Goal: Information Seeking & Learning: Learn about a topic

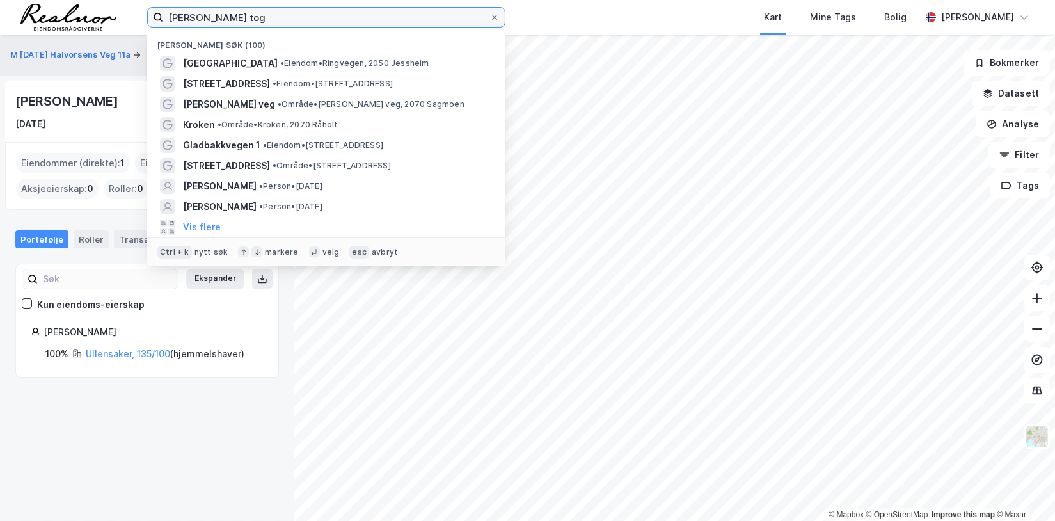
click at [245, 20] on input "[PERSON_NAME] tog" at bounding box center [326, 17] width 326 height 19
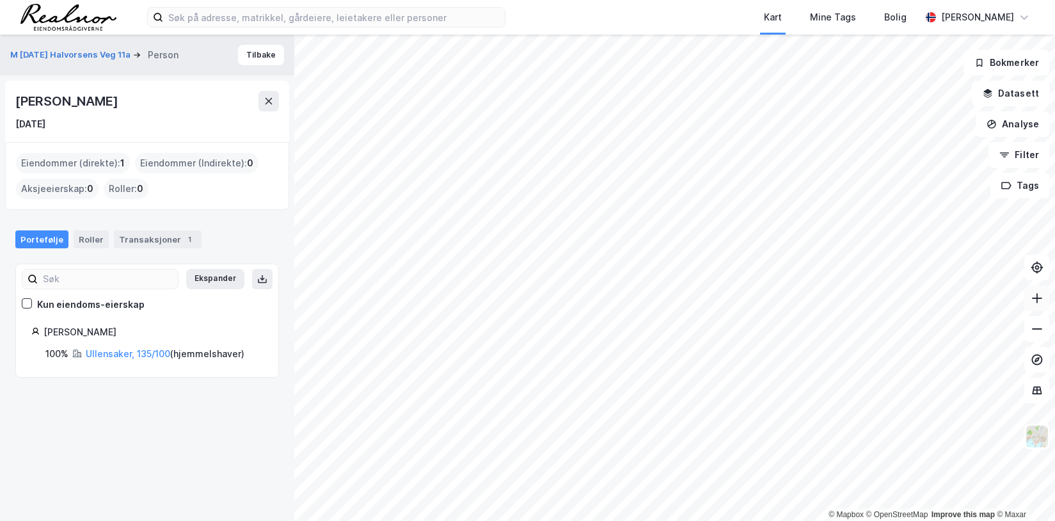
click at [1037, 294] on icon at bounding box center [1037, 298] width 1 height 10
click at [1040, 330] on icon at bounding box center [1037, 328] width 13 height 13
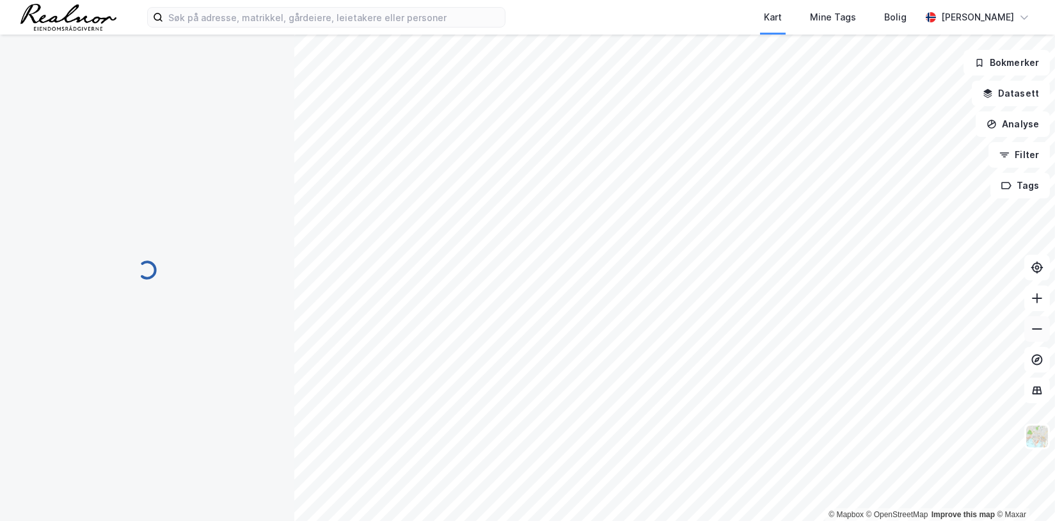
scroll to position [8, 0]
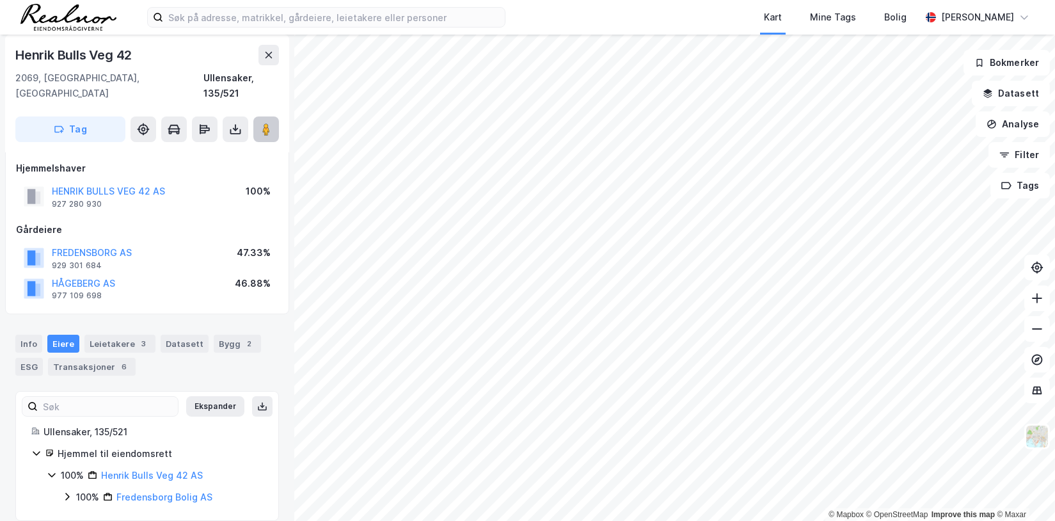
click at [270, 123] on icon at bounding box center [266, 129] width 13 height 13
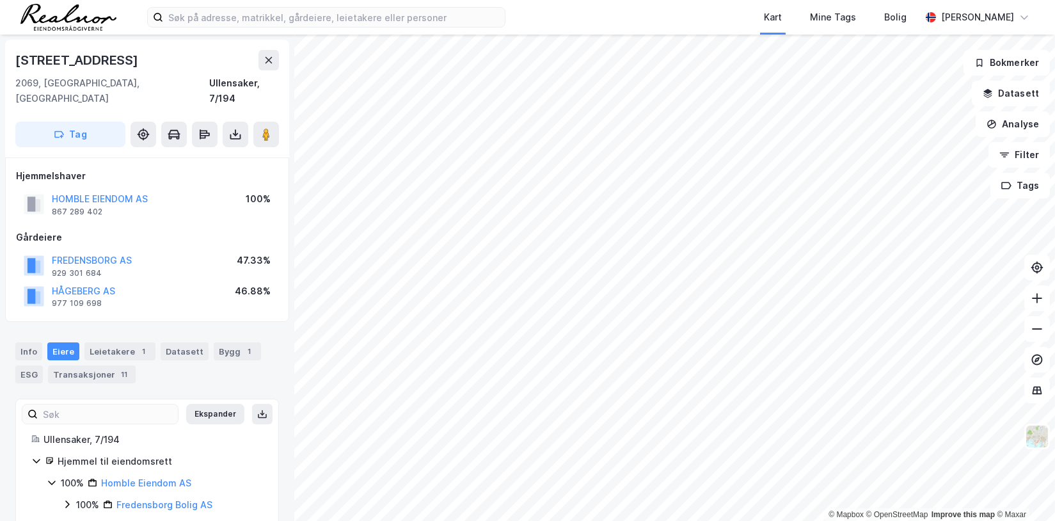
scroll to position [8, 0]
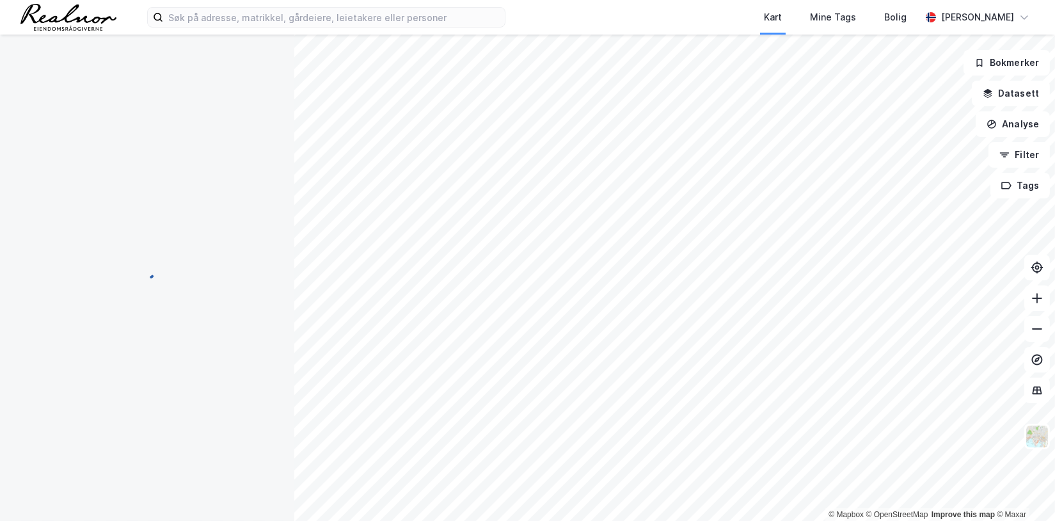
scroll to position [8, 0]
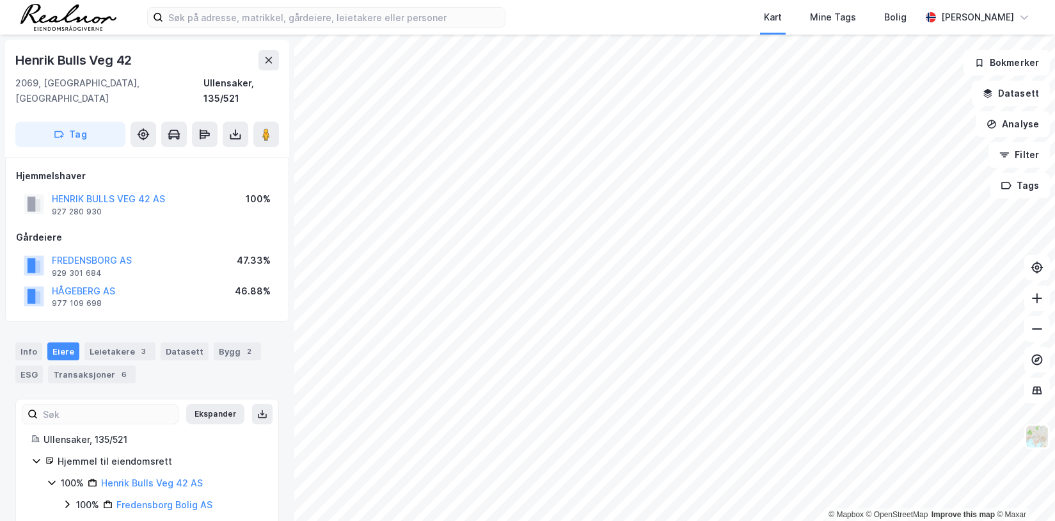
scroll to position [8, 0]
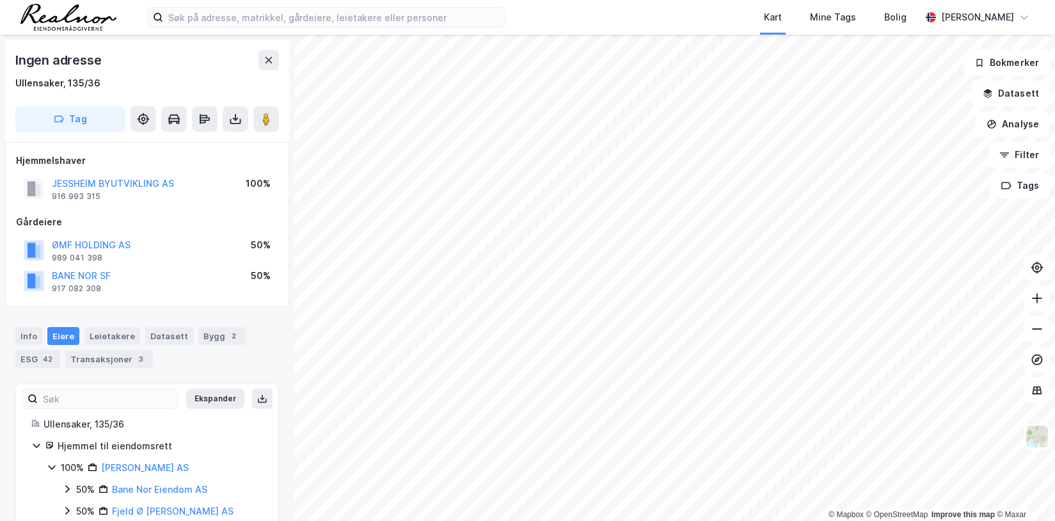
scroll to position [8, 0]
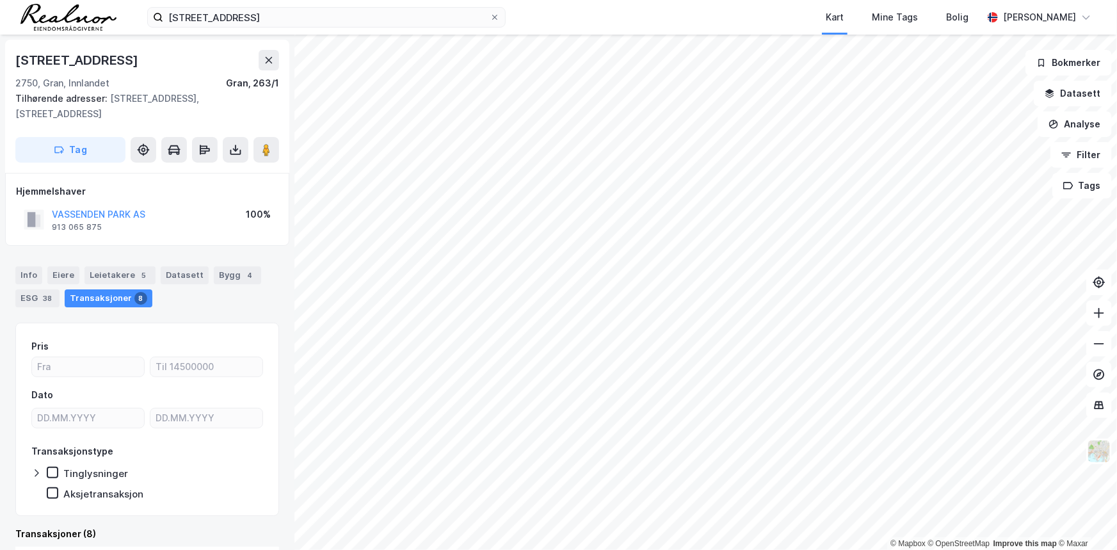
scroll to position [12, 0]
